Goal: Information Seeking & Learning: Find contact information

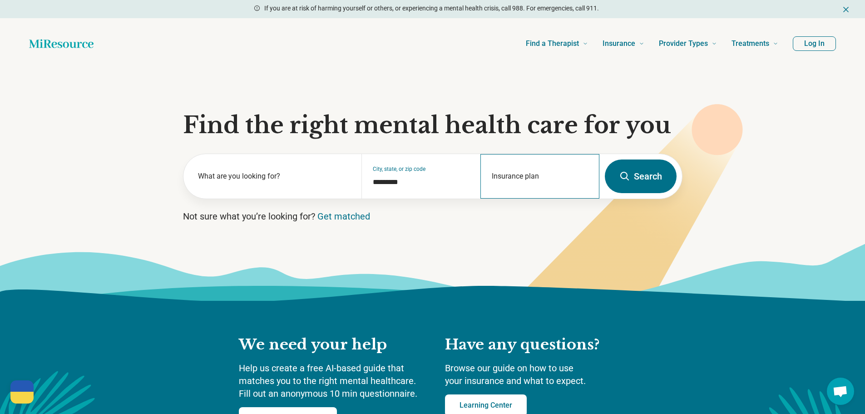
click at [527, 176] on div "Insurance plan" at bounding box center [540, 176] width 119 height 45
click at [372, 105] on section "Find the right mental health care for you What are you looking for? City, state…" at bounding box center [432, 185] width 865 height 232
click at [529, 175] on div "Insurance plan" at bounding box center [540, 176] width 119 height 45
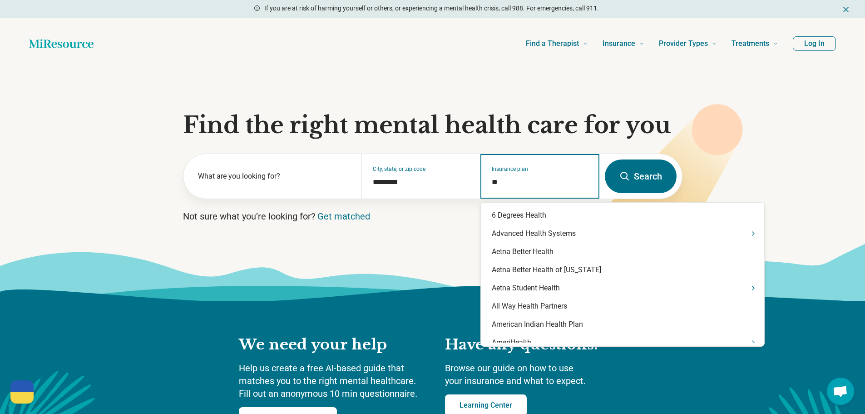
type input "*"
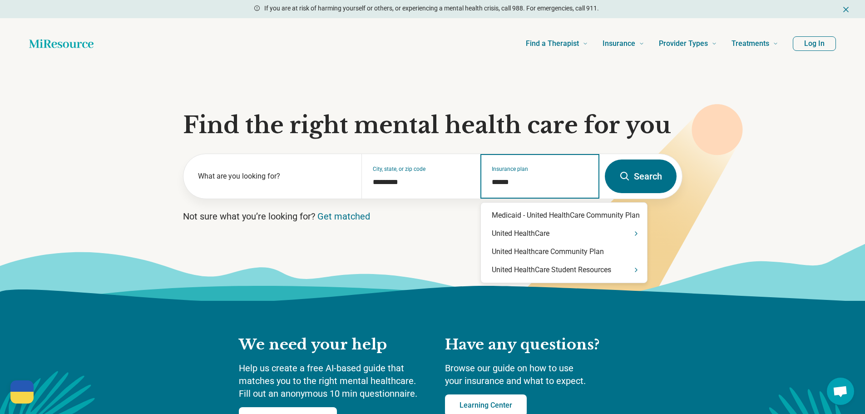
type input "******"
click at [526, 236] on div "United HealthCare" at bounding box center [564, 233] width 166 height 18
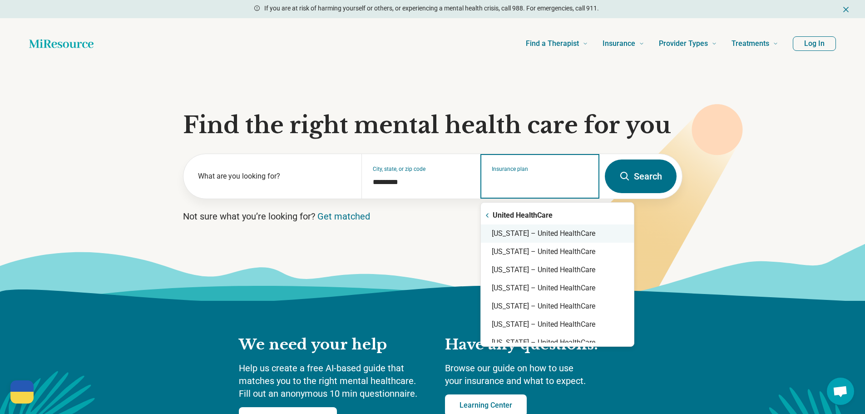
click at [536, 230] on div "[US_STATE] – United HealthCare" at bounding box center [557, 233] width 153 height 18
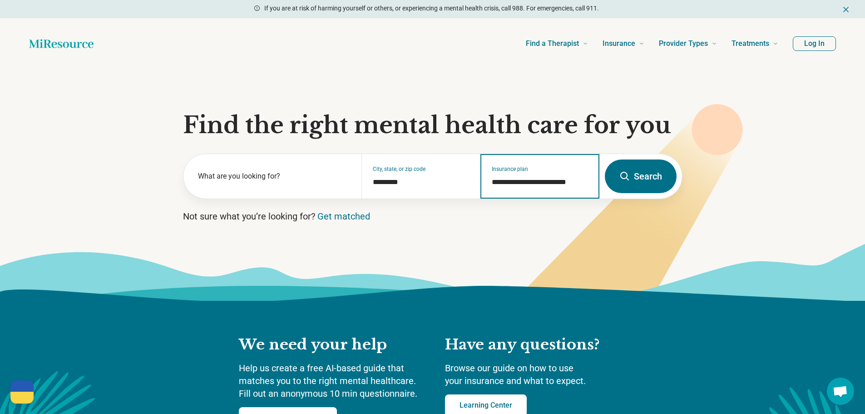
type input "**********"
click at [631, 178] on button "Search" at bounding box center [641, 176] width 72 height 34
select select "***"
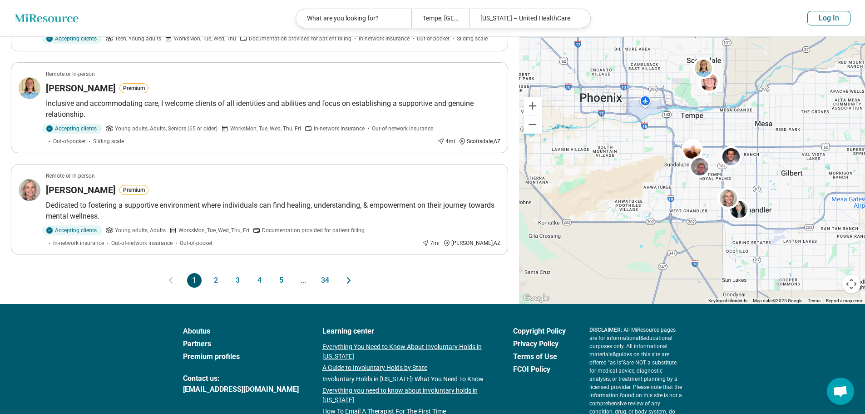
scroll to position [808, 0]
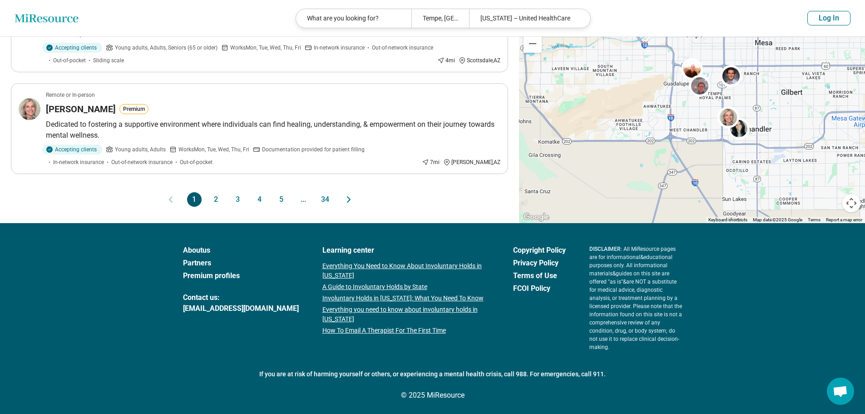
click at [214, 207] on button "2" at bounding box center [216, 199] width 15 height 15
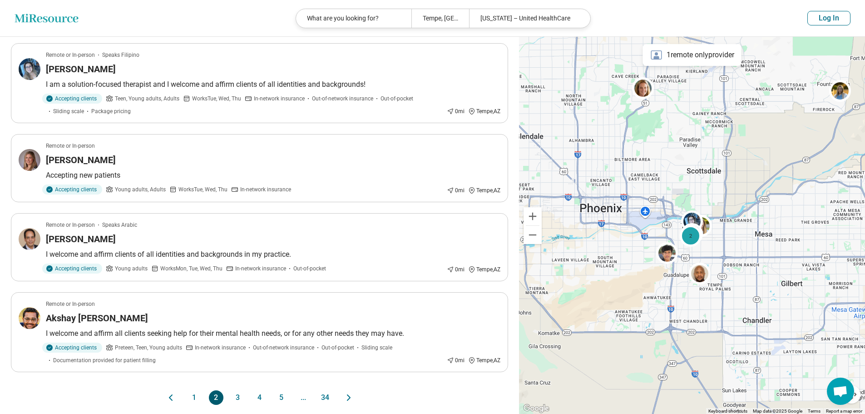
scroll to position [617, 0]
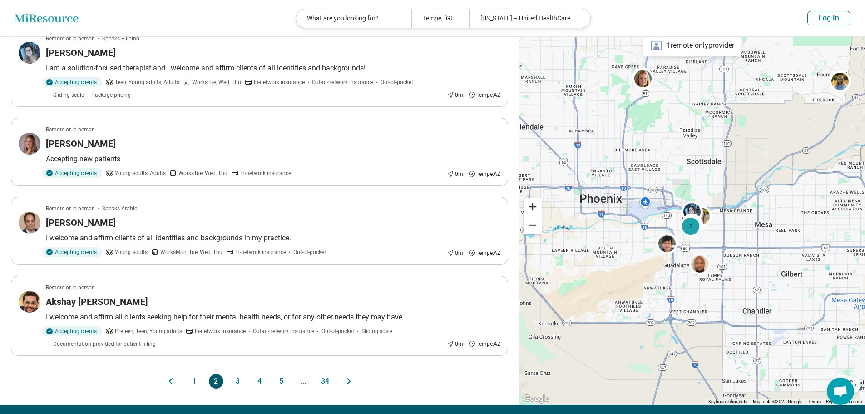
click at [533, 215] on button "Zoom in" at bounding box center [533, 207] width 18 height 18
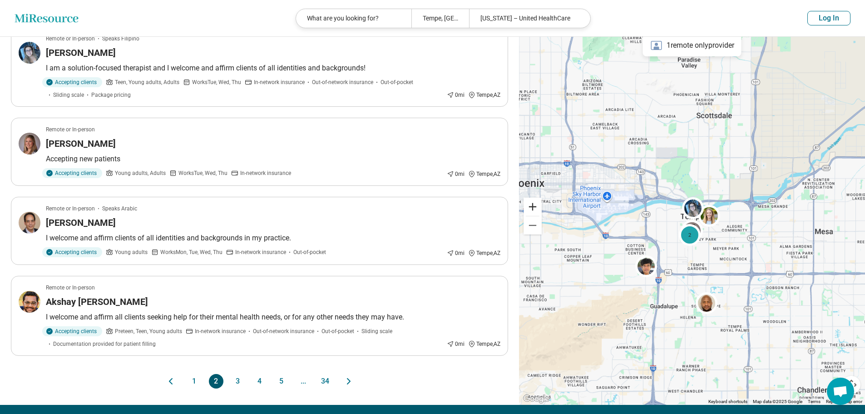
scroll to position [273, 0]
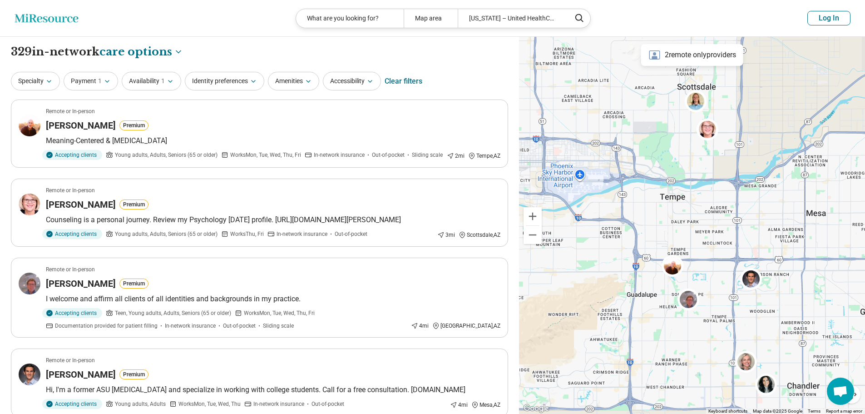
drag, startPoint x: 678, startPoint y: 257, endPoint x: 672, endPoint y: 258, distance: 5.6
click at [656, 225] on div at bounding box center [692, 225] width 346 height 377
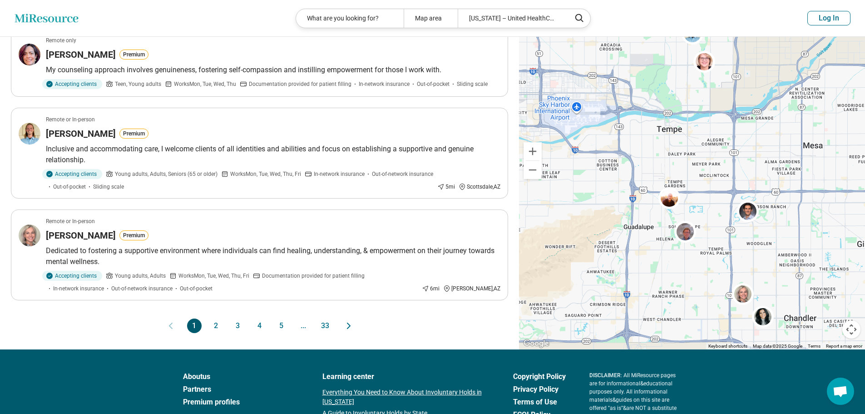
scroll to position [772, 0]
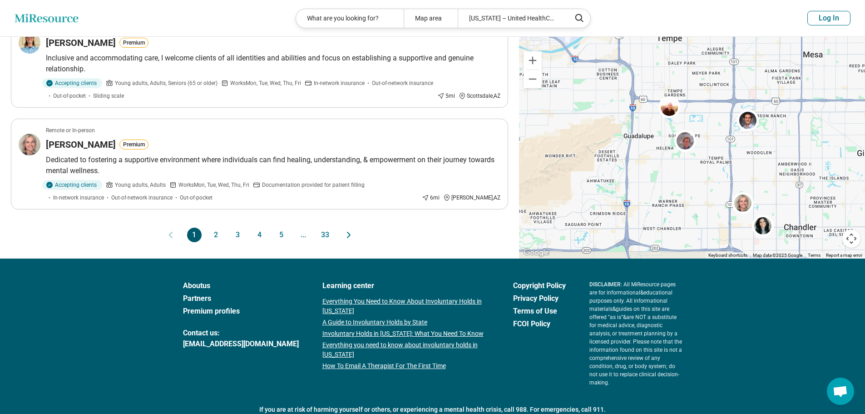
click at [214, 242] on button "2" at bounding box center [216, 235] width 15 height 15
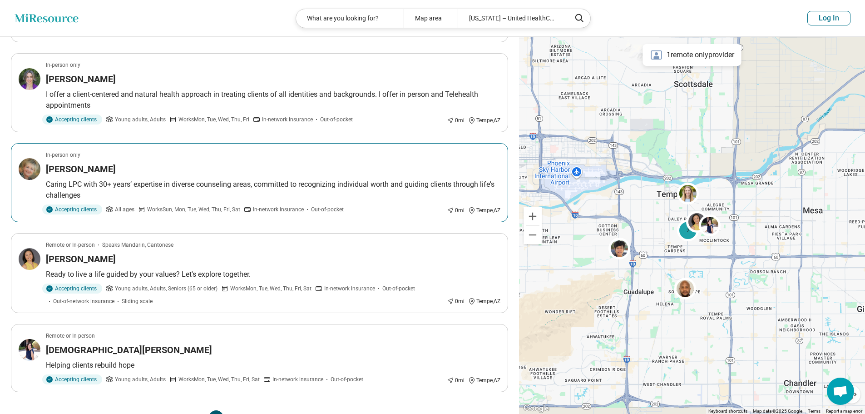
scroll to position [681, 0]
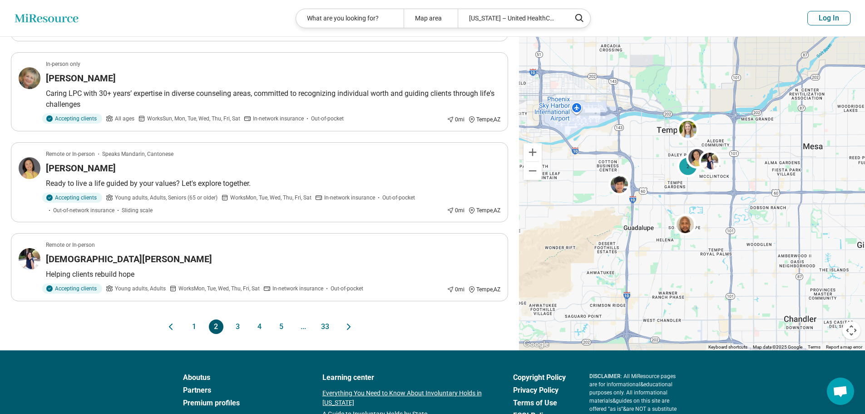
click at [235, 334] on button "3" at bounding box center [238, 326] width 15 height 15
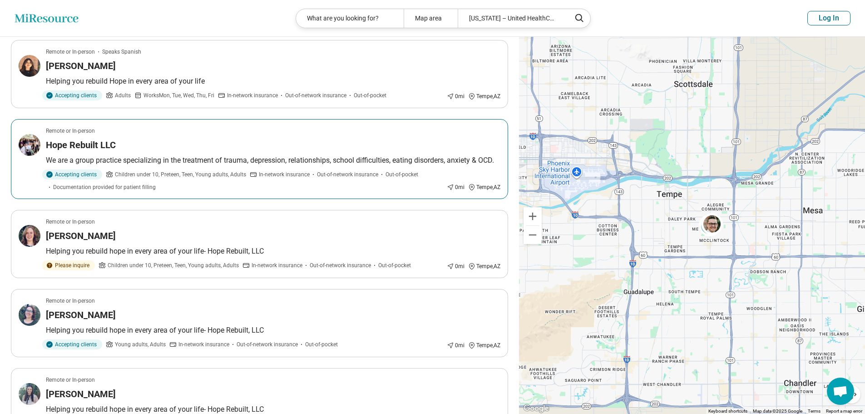
scroll to position [136, 0]
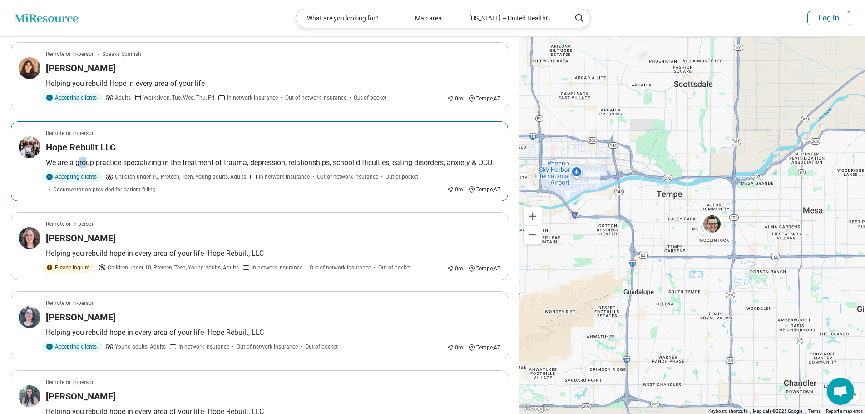
click at [86, 166] on article "Remote or In-person Hope Rebuilt LLC We are a group practice specializing in th…" at bounding box center [259, 161] width 497 height 80
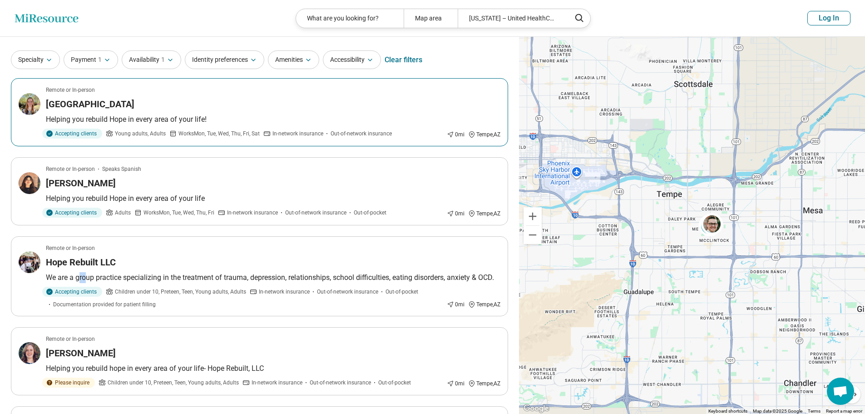
scroll to position [0, 0]
